Goal: Navigation & Orientation: Find specific page/section

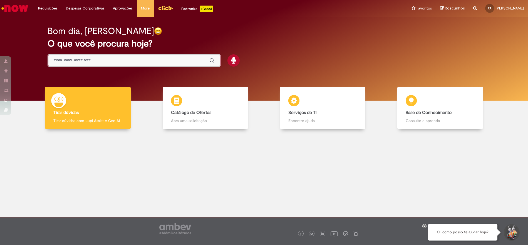
click at [70, 58] on input "Basta digitar aqui" at bounding box center [128, 61] width 150 height 6
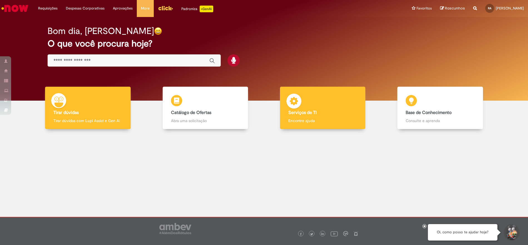
click at [298, 111] on b "Serviços de TI" at bounding box center [303, 113] width 28 height 6
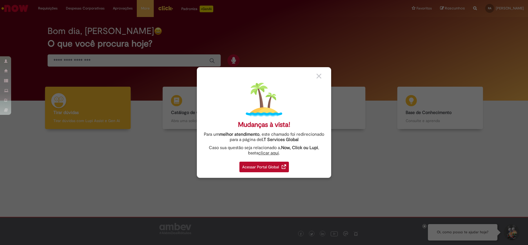
click at [272, 168] on div "Acessar Portal Global" at bounding box center [265, 166] width 50 height 11
